Goal: Task Accomplishment & Management: Manage account settings

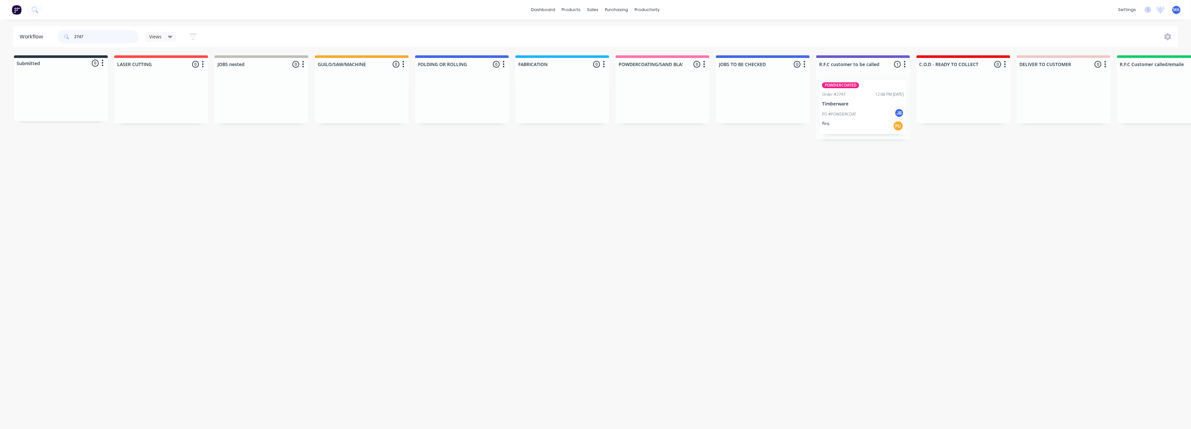
drag, startPoint x: 88, startPoint y: 33, endPoint x: 63, endPoint y: 36, distance: 24.6
click at [63, 36] on div "2747" at bounding box center [97, 36] width 81 height 13
click at [590, 10] on div "sales" at bounding box center [593, 10] width 18 height 10
click at [610, 34] on div "Sales Orders" at bounding box center [617, 31] width 27 height 6
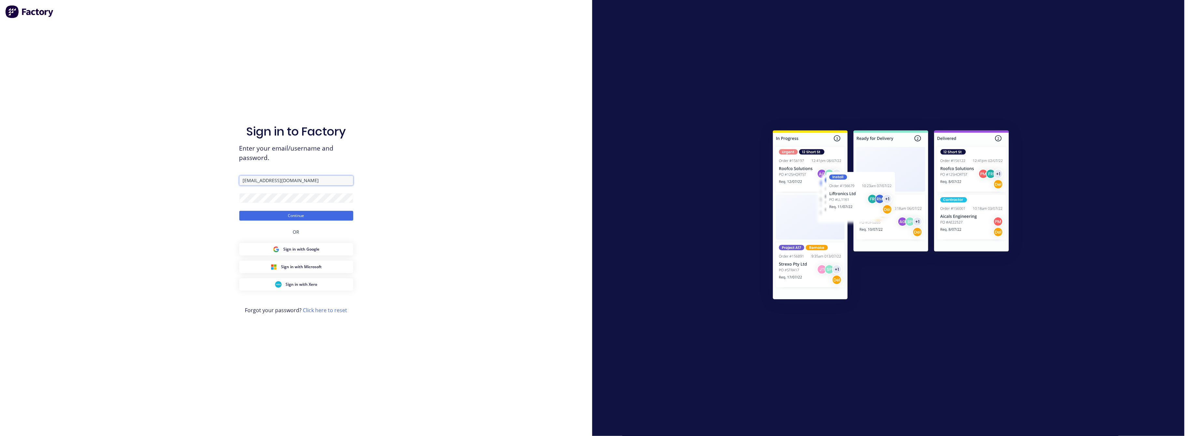
click at [304, 178] on input "[EMAIL_ADDRESS][DOMAIN_NAME]" at bounding box center [296, 180] width 114 height 10
type input "[EMAIL_ADDRESS][DOMAIN_NAME]"
click at [299, 215] on button "Continue" at bounding box center [296, 216] width 114 height 10
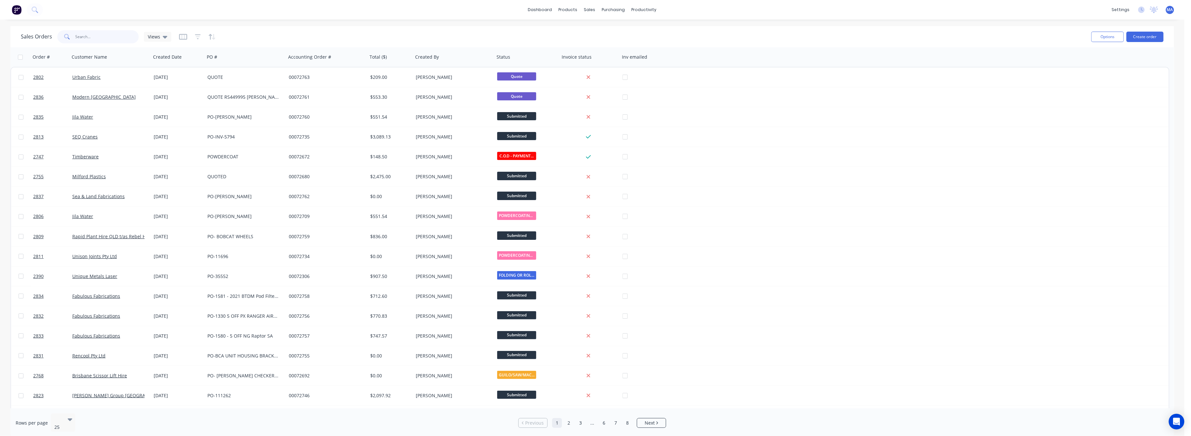
click at [87, 37] on input "text" at bounding box center [107, 36] width 63 height 13
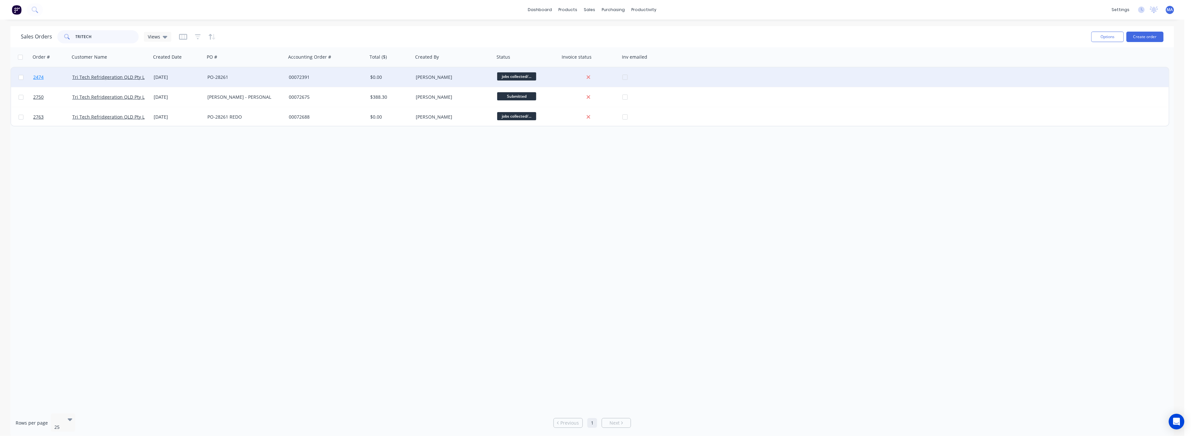
type input "TRITECH"
click at [38, 76] on span "2474" at bounding box center [38, 77] width 10 height 7
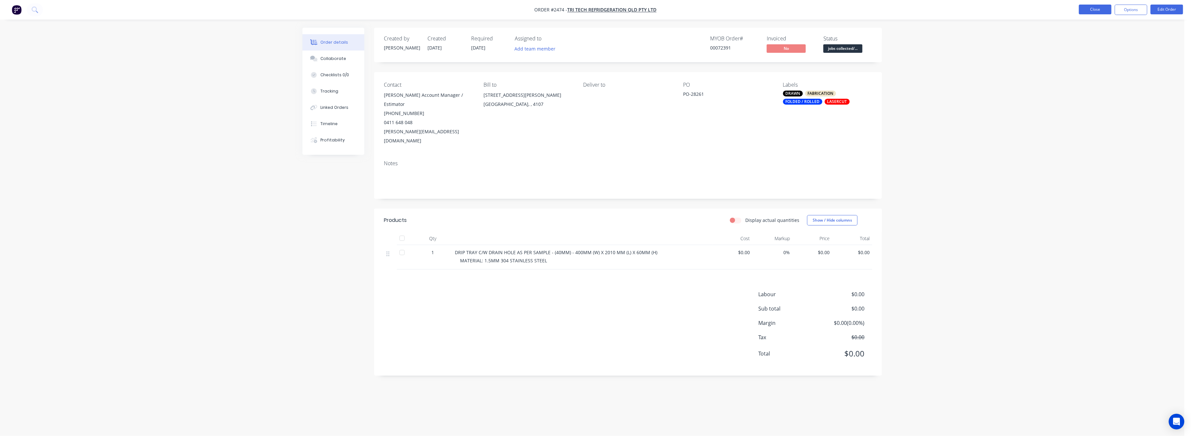
click at [1099, 12] on button "Close" at bounding box center [1095, 10] width 33 height 10
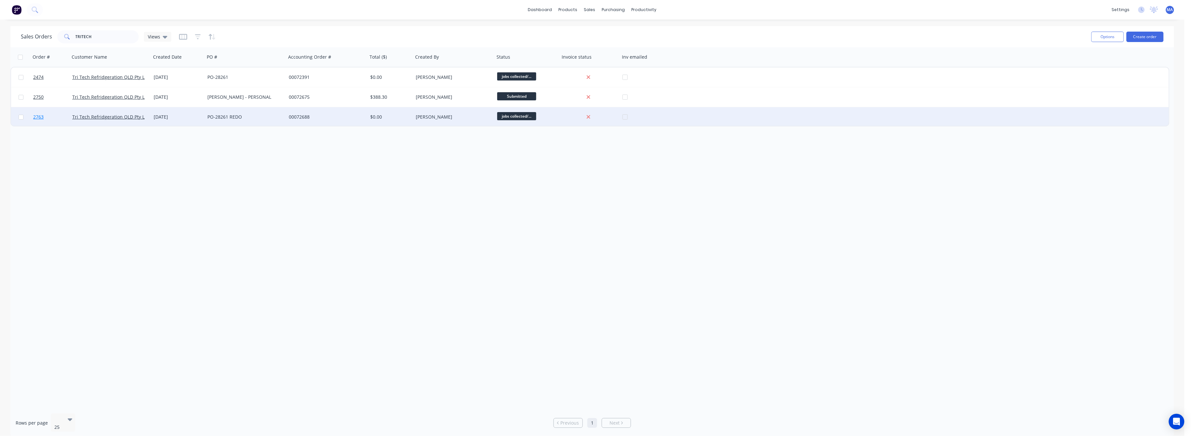
click at [35, 116] on span "2763" at bounding box center [38, 117] width 10 height 7
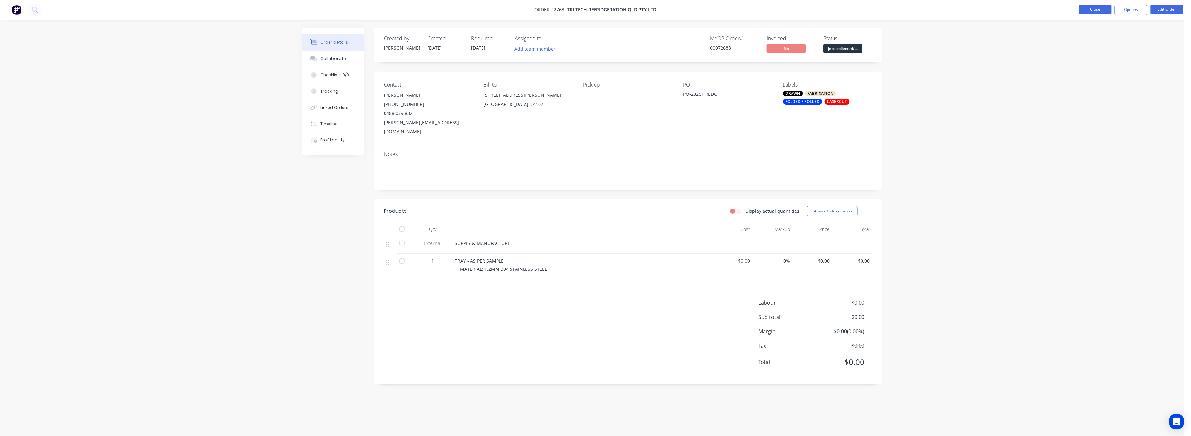
click at [1095, 7] on button "Close" at bounding box center [1095, 10] width 33 height 10
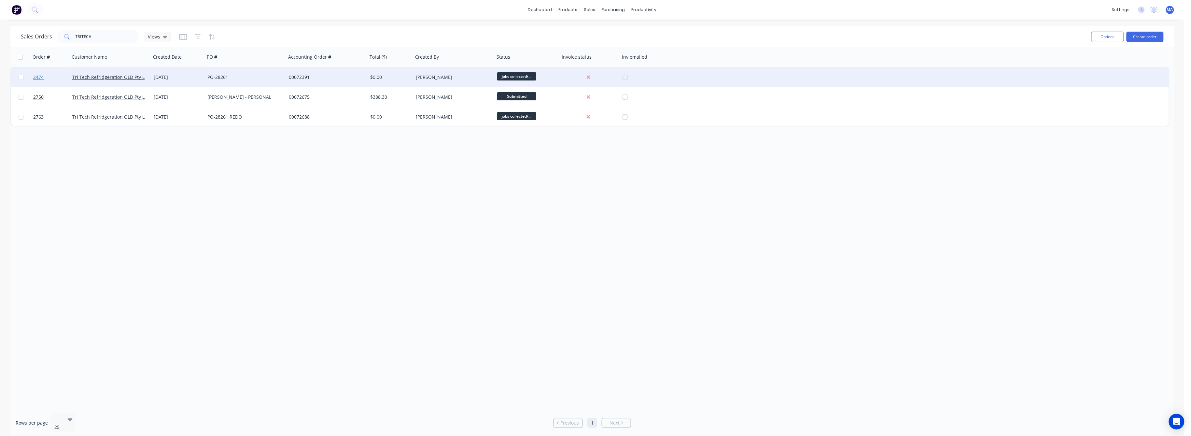
click at [40, 77] on span "2474" at bounding box center [38, 77] width 10 height 7
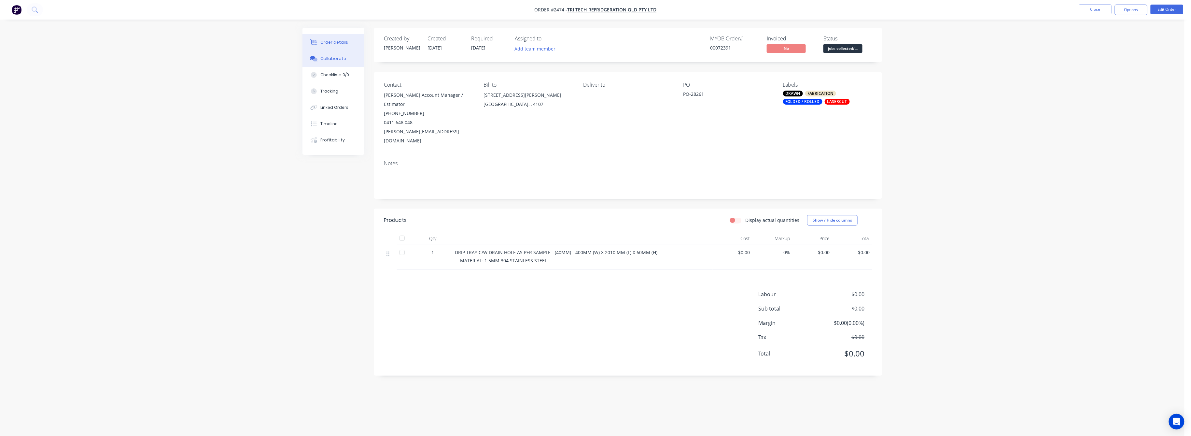
click at [333, 62] on button "Collaborate" at bounding box center [333, 58] width 62 height 16
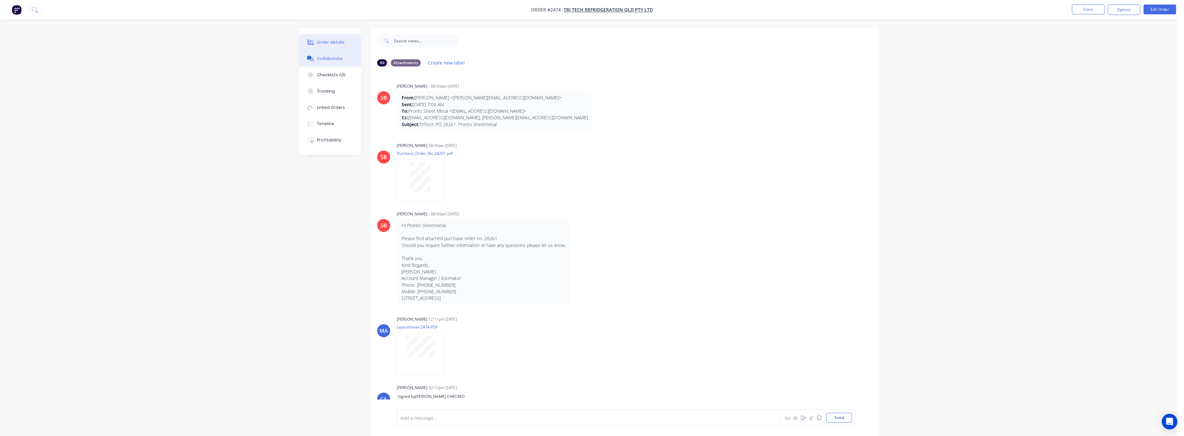
click at [333, 38] on button "Order details" at bounding box center [330, 42] width 62 height 16
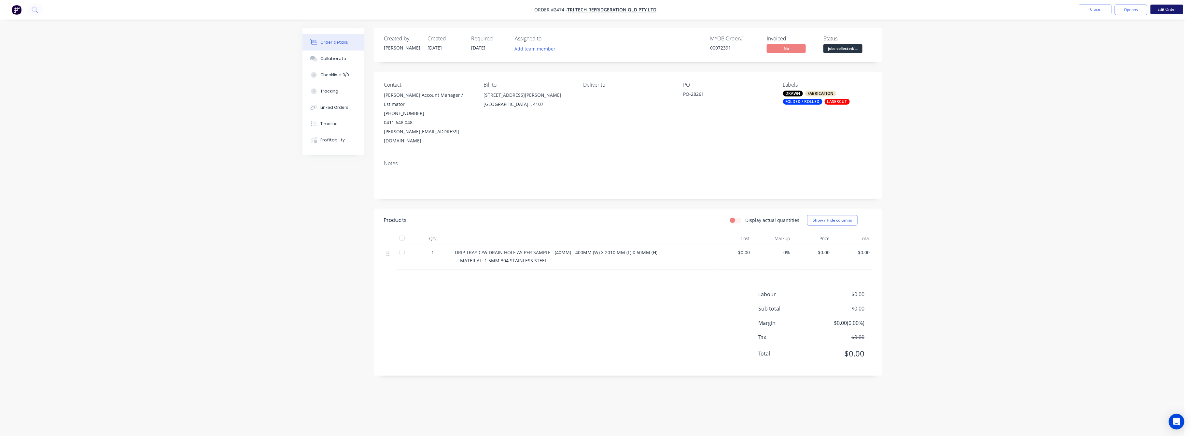
click at [1169, 9] on button "Edit Order" at bounding box center [1166, 10] width 33 height 10
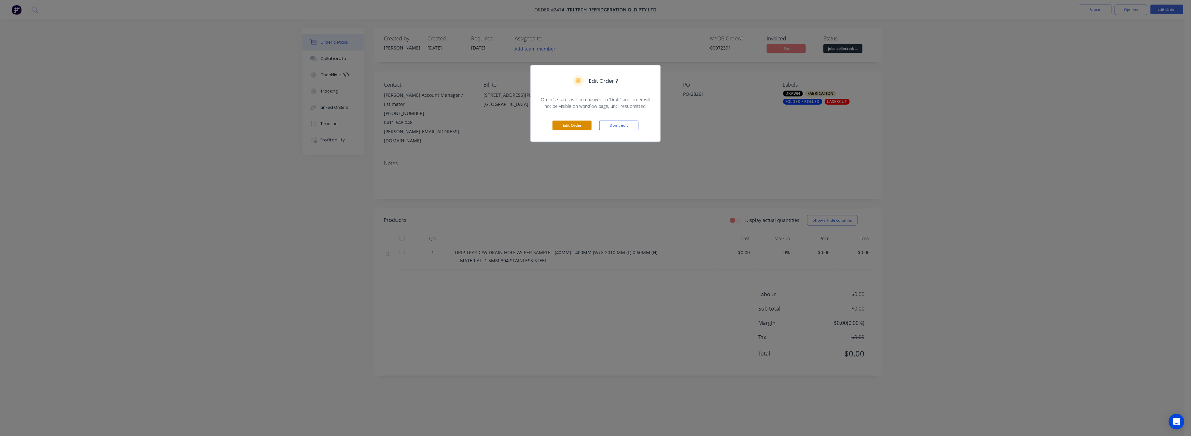
click at [576, 128] on button "Edit Order" at bounding box center [571, 125] width 39 height 10
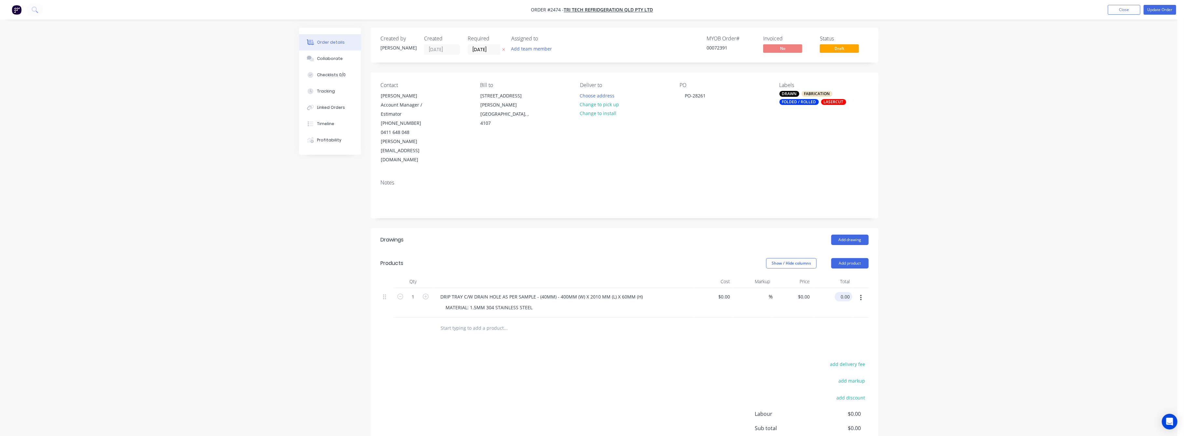
click at [848, 292] on input "0.00" at bounding box center [845, 296] width 15 height 9
type input "538"
type input "$538.00"
click at [966, 311] on div "Order details Collaborate Checklists 0/0 Tracking Linked Orders Timeline Profit…" at bounding box center [589, 252] width 1178 height 505
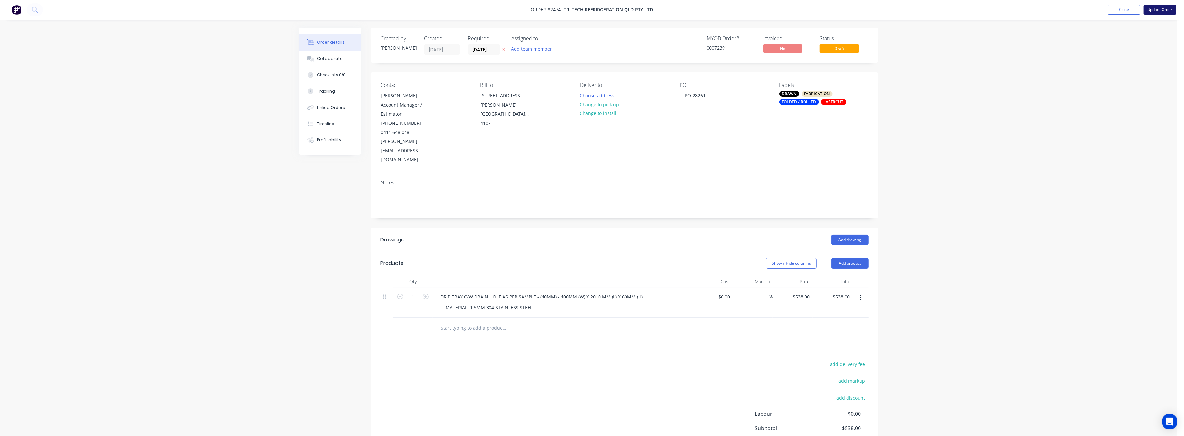
click at [1165, 8] on button "Update Order" at bounding box center [1160, 10] width 33 height 10
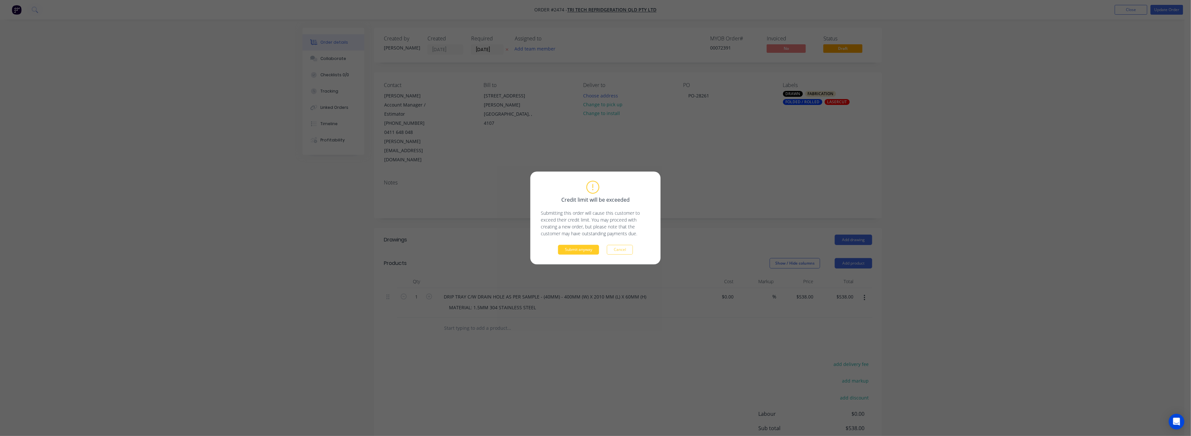
click at [584, 249] on button "Submit anyway" at bounding box center [578, 250] width 41 height 10
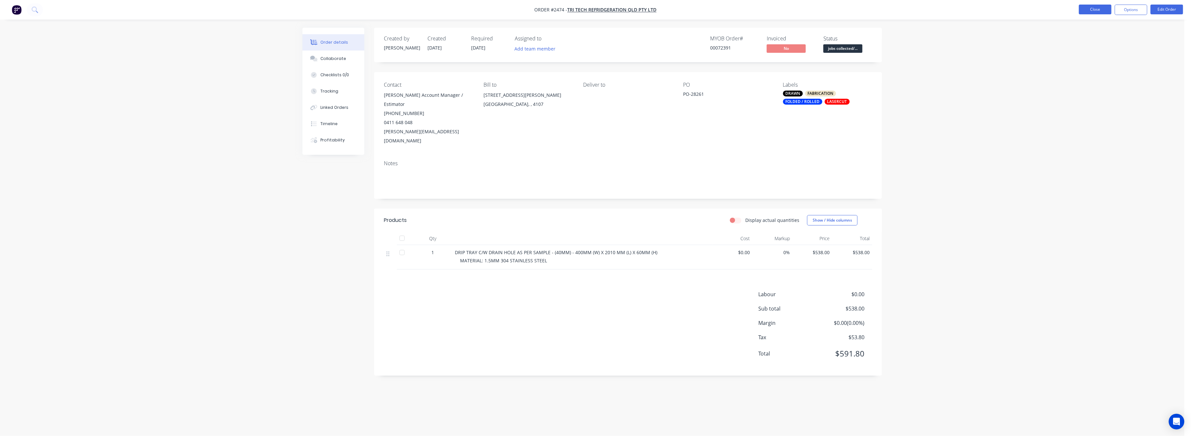
click at [1090, 7] on button "Close" at bounding box center [1095, 10] width 33 height 10
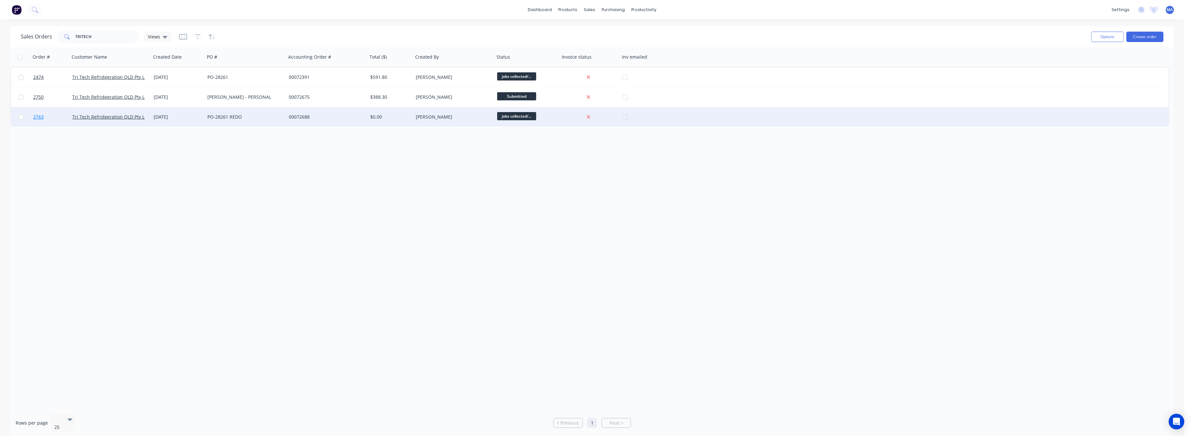
click at [38, 116] on span "2763" at bounding box center [38, 117] width 10 height 7
